Goal: Information Seeking & Learning: Learn about a topic

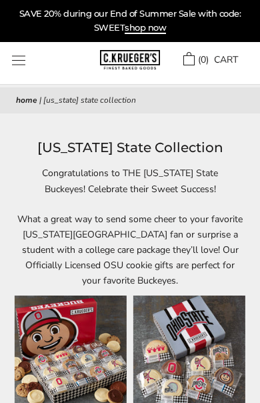
click at [15, 55] on button "Open navigation" at bounding box center [18, 60] width 13 height 10
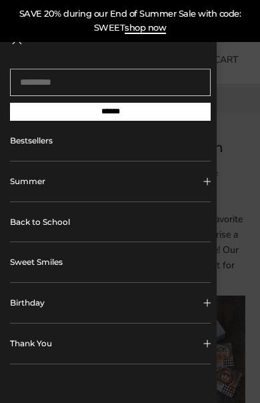
click at [69, 223] on link "Back to School" at bounding box center [110, 222] width 201 height 40
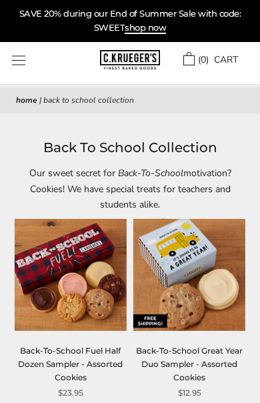
click at [15, 61] on button "Open navigation" at bounding box center [18, 60] width 13 height 10
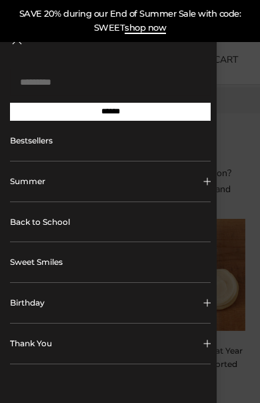
click at [47, 86] on input "Search..." at bounding box center [110, 82] width 201 height 27
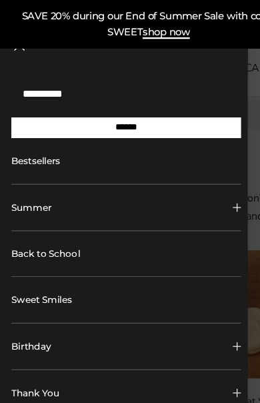
type input "**********"
click at [110, 116] on input "******" at bounding box center [110, 112] width 201 height 18
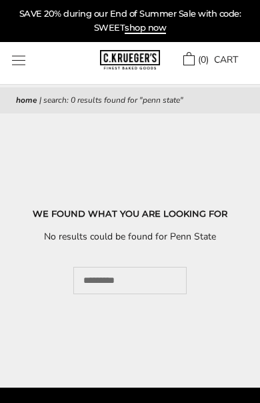
click at [18, 59] on button "Open navigation" at bounding box center [18, 60] width 13 height 10
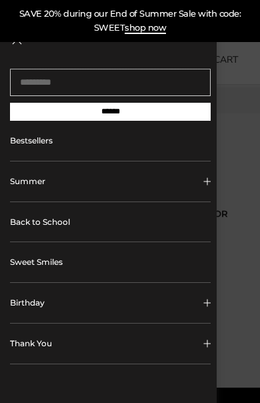
click at [161, 151] on link "Bestsellers" at bounding box center [110, 141] width 201 height 40
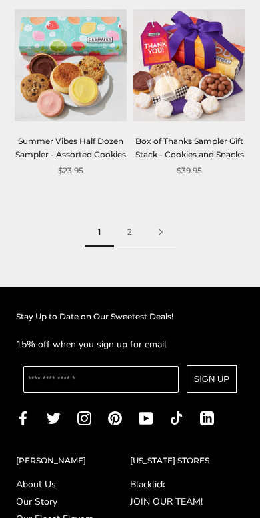
scroll to position [2470, 0]
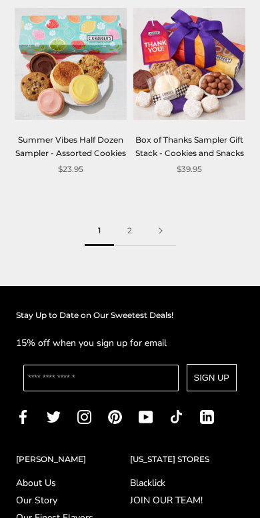
click at [126, 217] on link "2" at bounding box center [129, 232] width 31 height 30
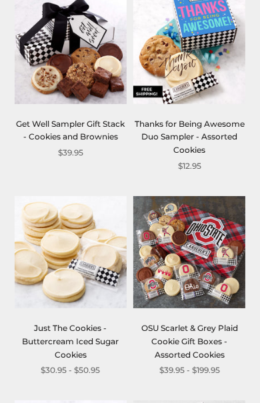
scroll to position [697, 0]
